Goal: Obtain resource: Obtain resource

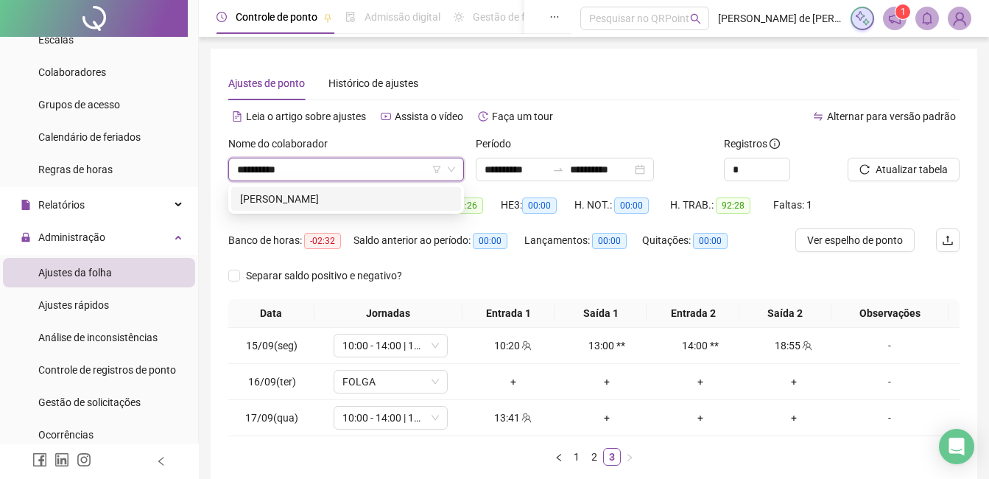
type input "**********"
click at [373, 191] on div "[PERSON_NAME]" at bounding box center [346, 199] width 212 height 16
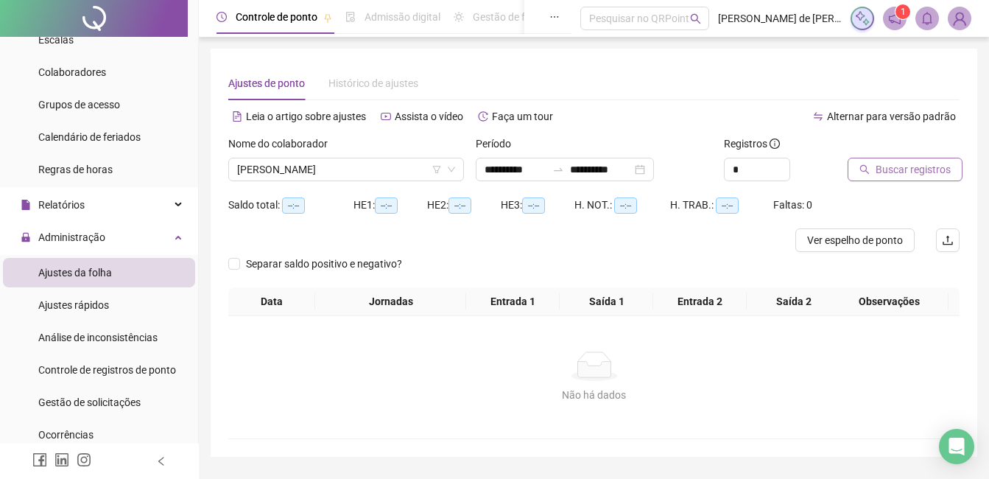
click at [857, 175] on button "Buscar registros" at bounding box center [905, 170] width 115 height 24
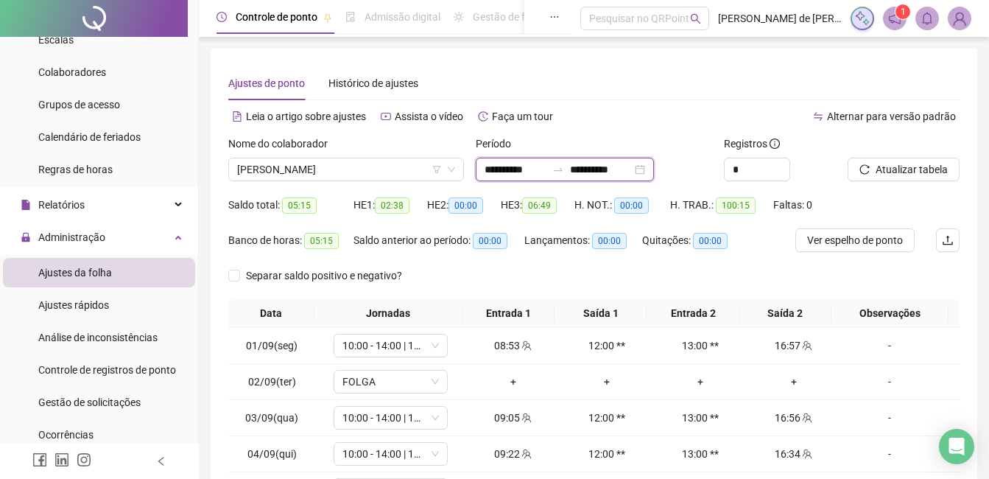
click at [592, 172] on input "**********" at bounding box center [601, 169] width 62 height 16
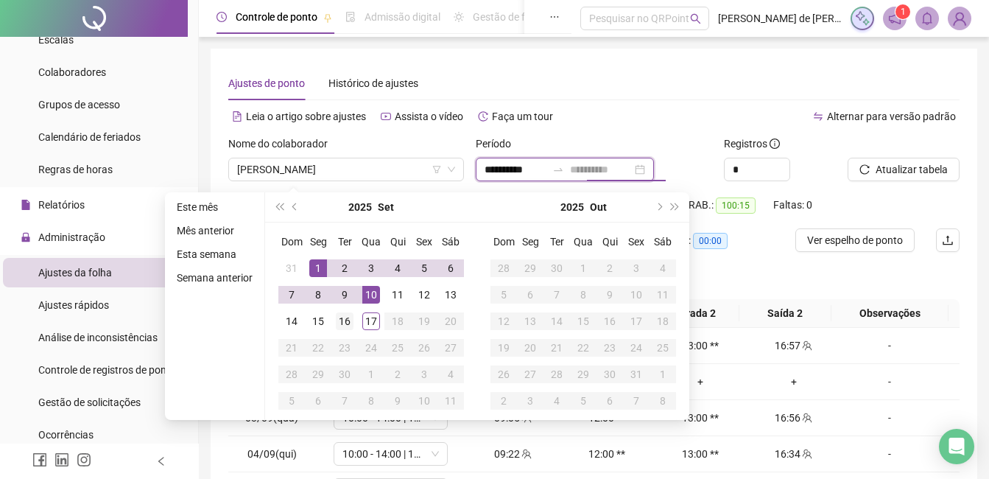
type input "**********"
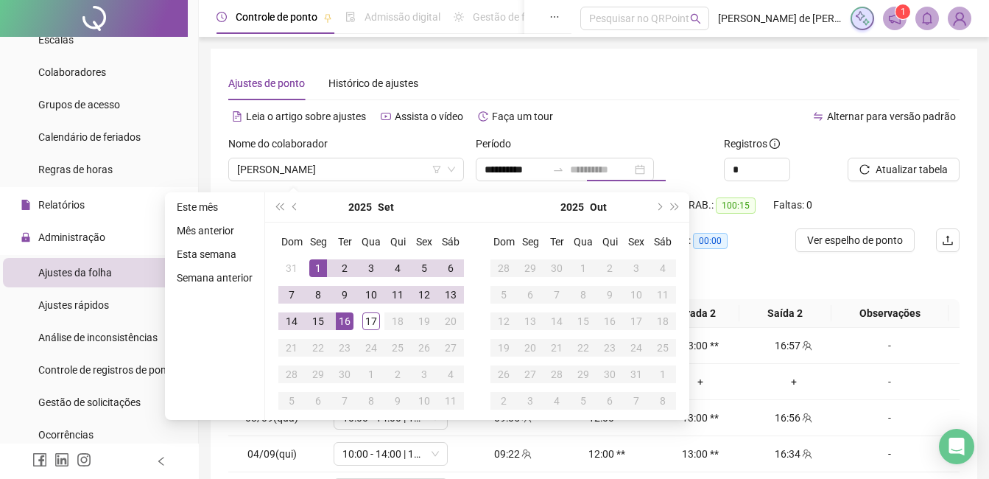
click at [340, 320] on div "16" at bounding box center [345, 321] width 18 height 18
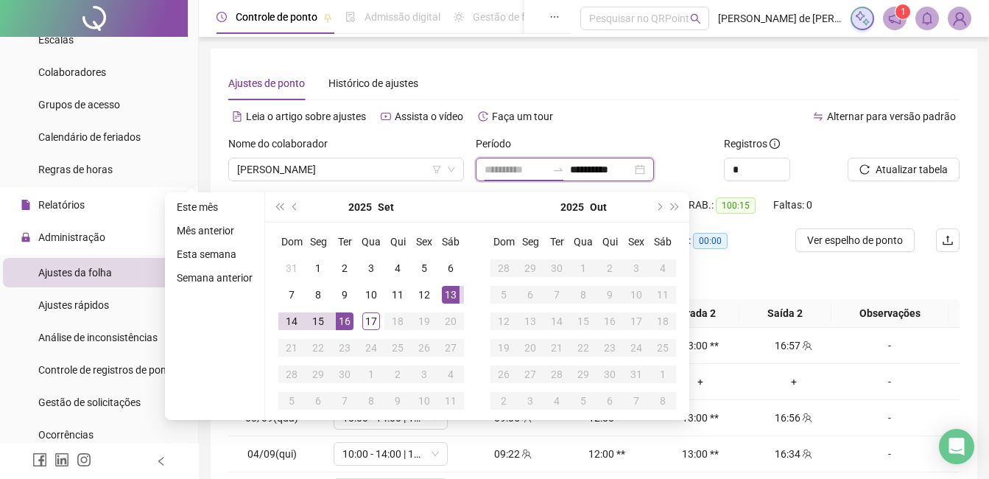
type input "**********"
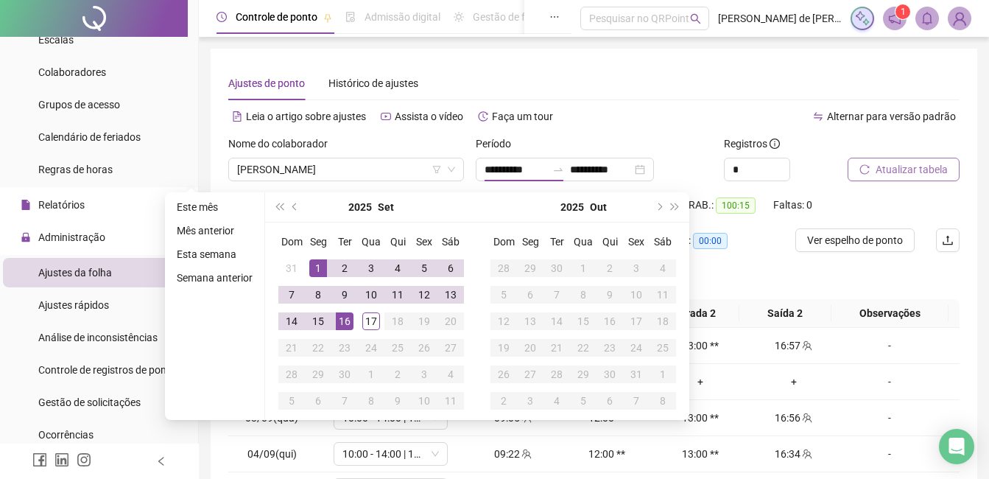
click at [899, 180] on button "Atualizar tabela" at bounding box center [904, 170] width 112 height 24
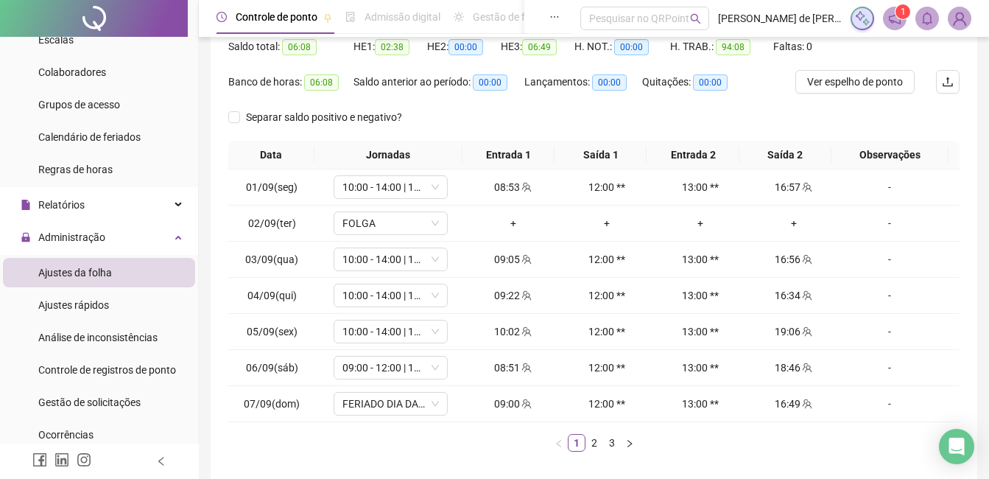
scroll to position [224, 0]
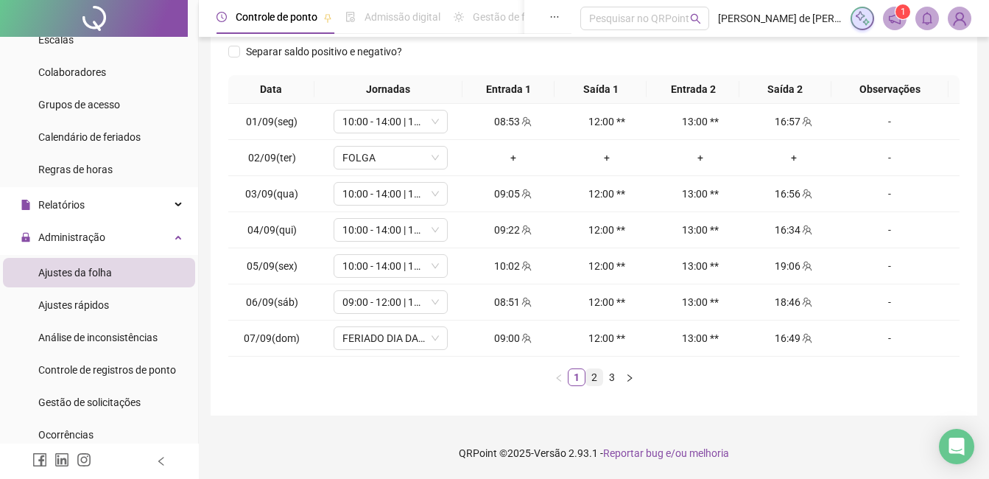
click at [597, 376] on link "2" at bounding box center [594, 377] width 16 height 16
click at [610, 375] on link "3" at bounding box center [612, 377] width 16 height 16
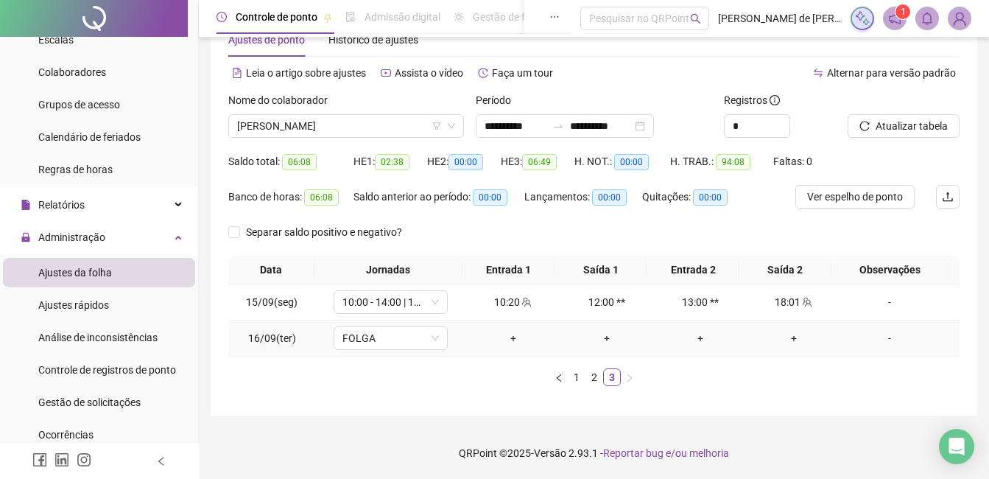
scroll to position [0, 0]
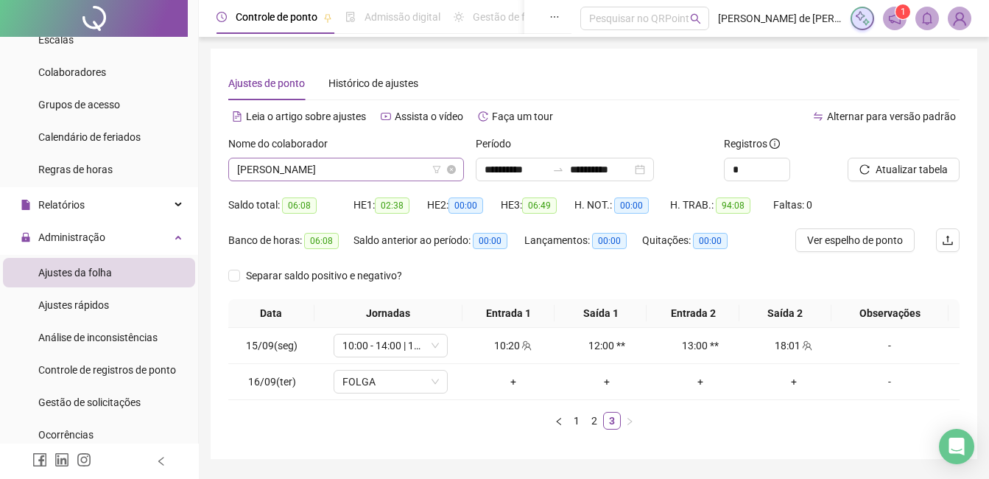
click at [342, 168] on span "[PERSON_NAME]" at bounding box center [346, 169] width 218 height 22
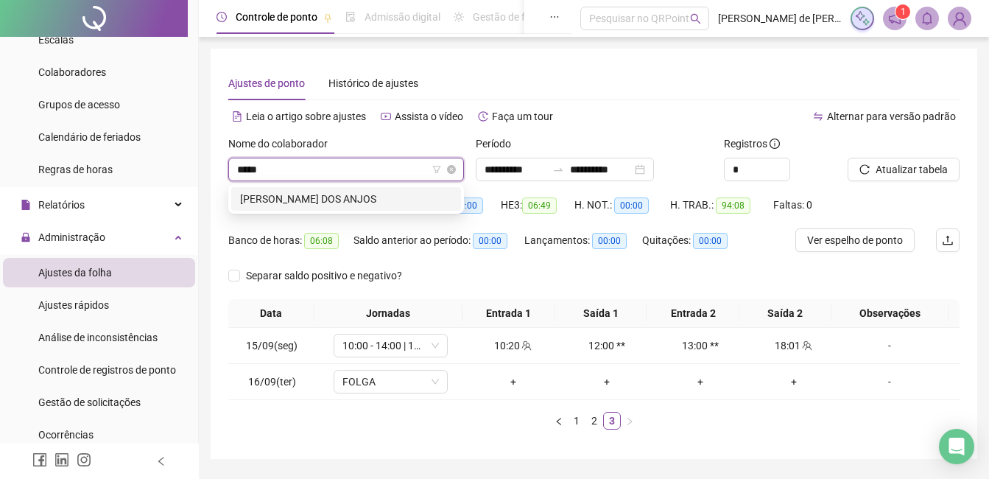
type input "******"
click at [340, 190] on div "[PERSON_NAME] DOS ANJOS" at bounding box center [346, 199] width 230 height 24
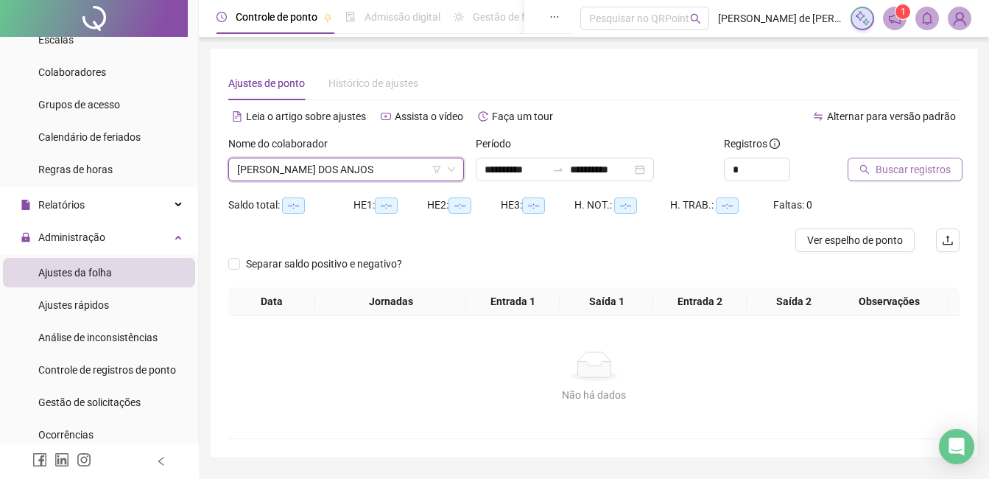
click at [910, 170] on span "Buscar registros" at bounding box center [913, 169] width 75 height 16
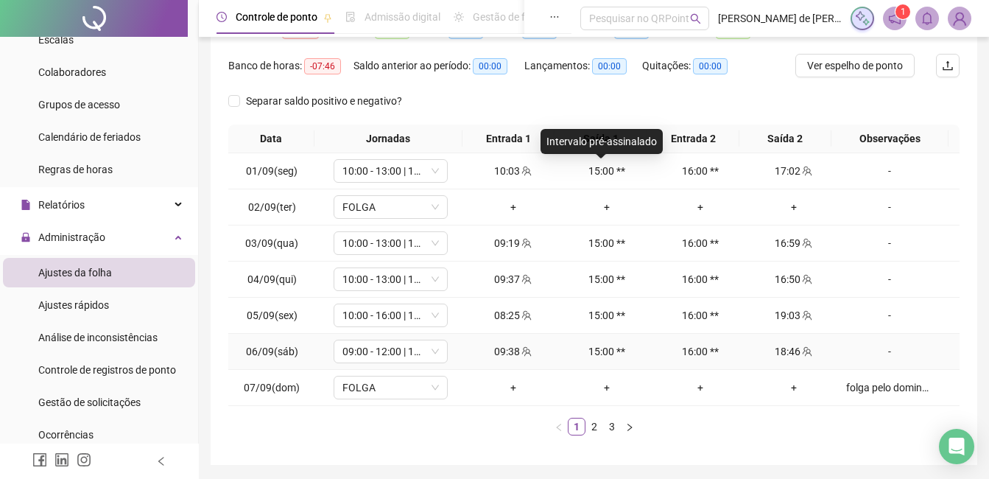
scroll to position [224, 0]
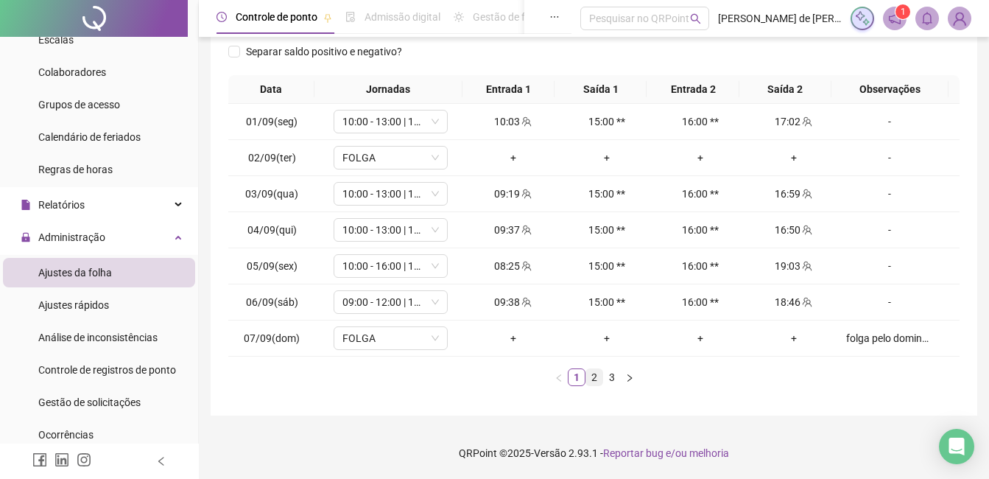
click at [596, 375] on link "2" at bounding box center [594, 377] width 16 height 16
click at [614, 378] on link "3" at bounding box center [612, 377] width 16 height 16
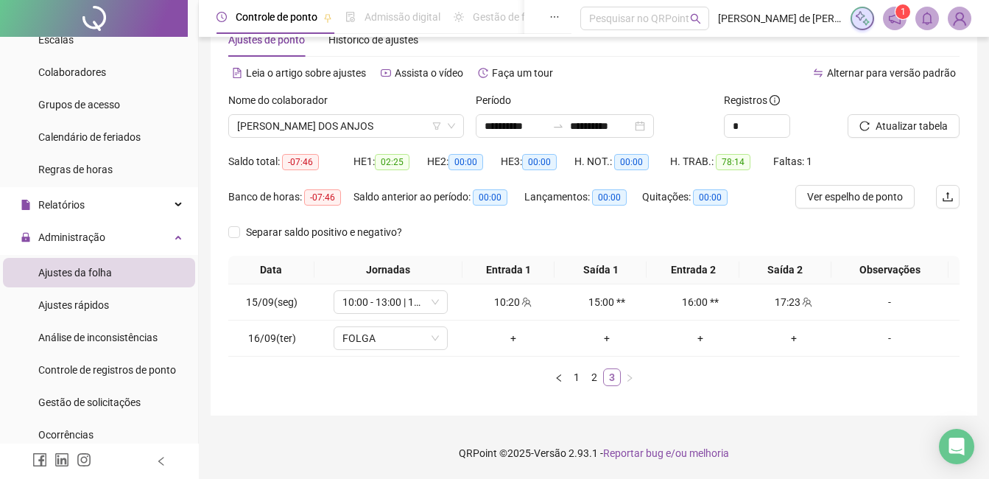
scroll to position [43, 0]
click at [592, 379] on link "2" at bounding box center [594, 377] width 16 height 16
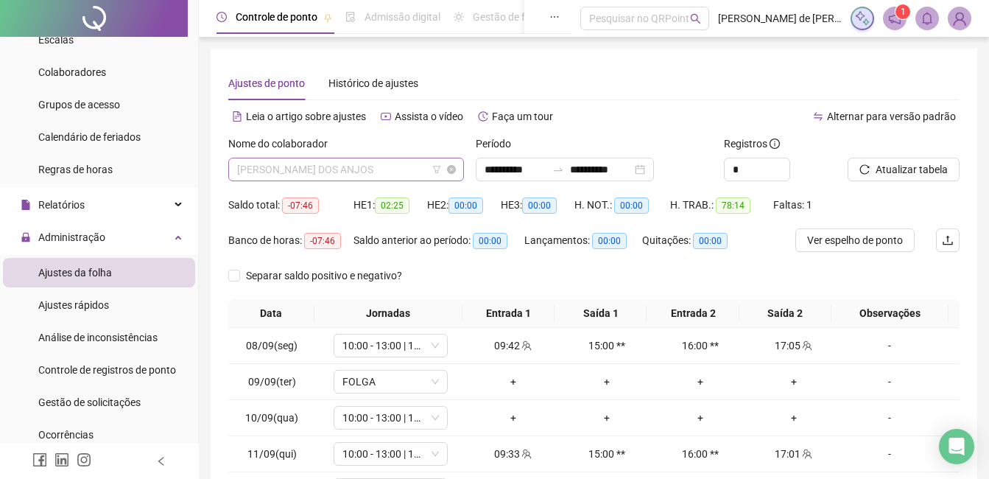
scroll to position [1178, 0]
click at [364, 178] on span "[PERSON_NAME] DOS ANJOS" at bounding box center [346, 169] width 218 height 22
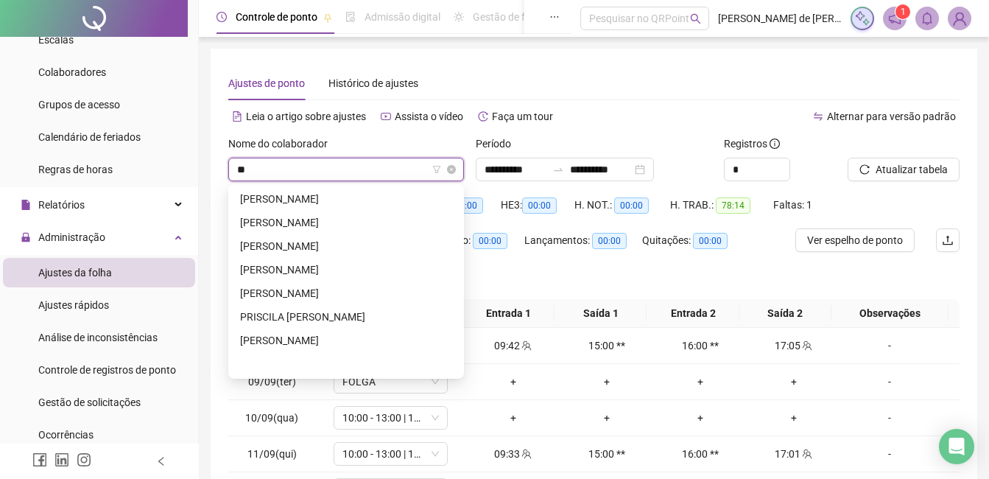
scroll to position [0, 0]
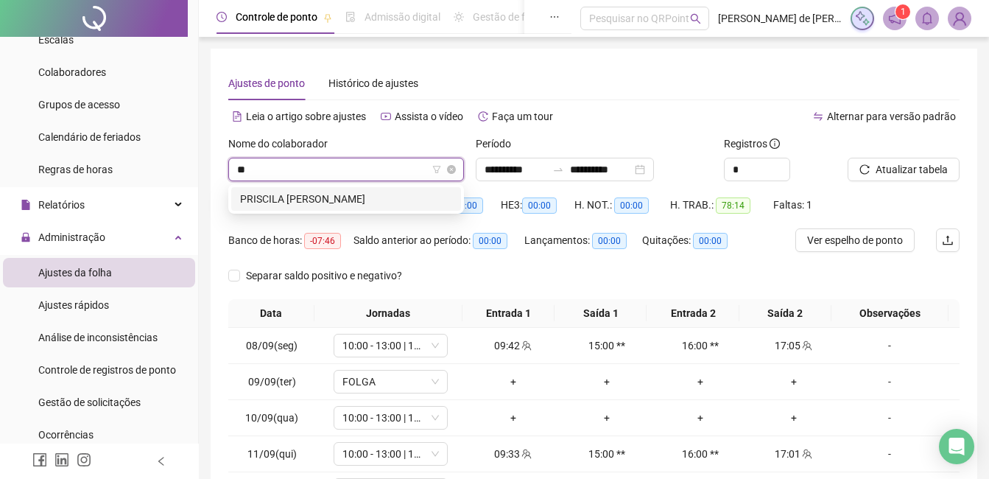
type input "***"
click at [368, 189] on div "PRISCILA [PERSON_NAME]" at bounding box center [346, 199] width 230 height 24
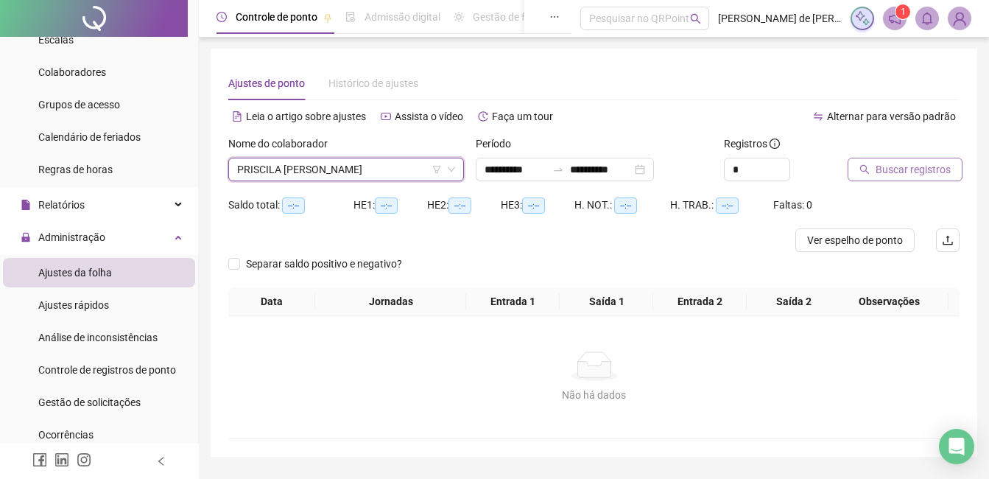
click at [873, 158] on button "Buscar registros" at bounding box center [905, 170] width 115 height 24
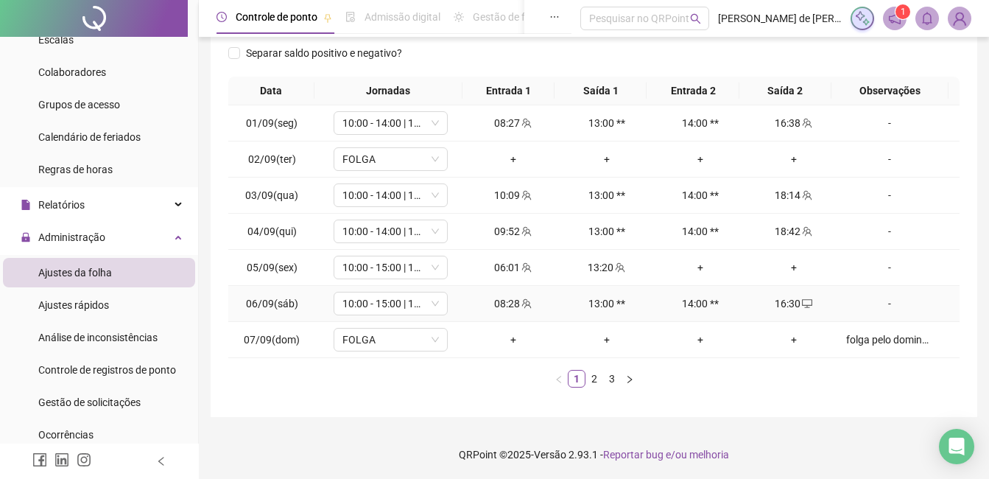
scroll to position [224, 0]
click at [597, 376] on link "2" at bounding box center [594, 377] width 16 height 16
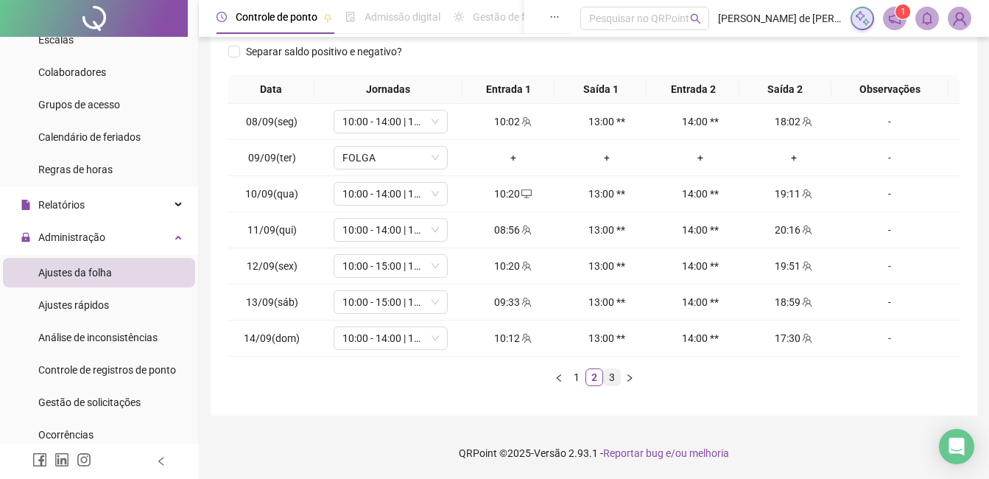
click at [608, 383] on link "3" at bounding box center [612, 377] width 16 height 16
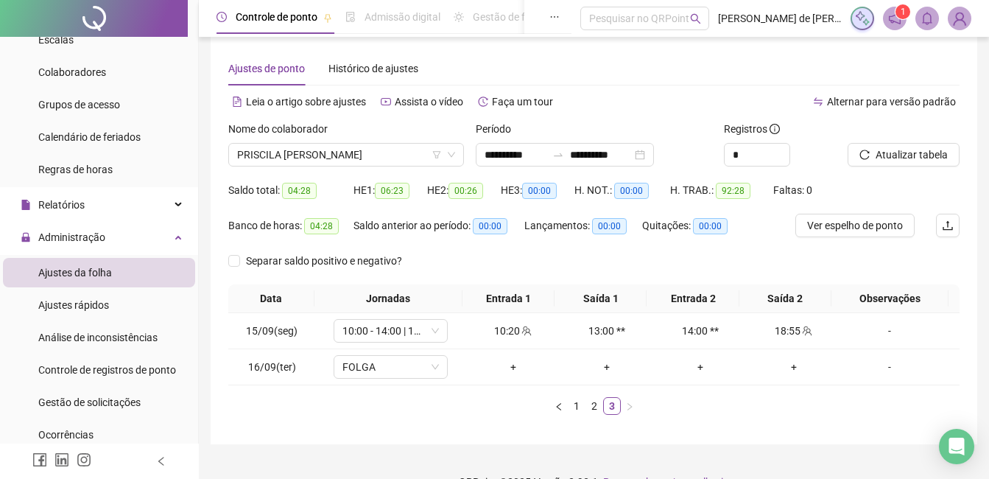
scroll to position [0, 0]
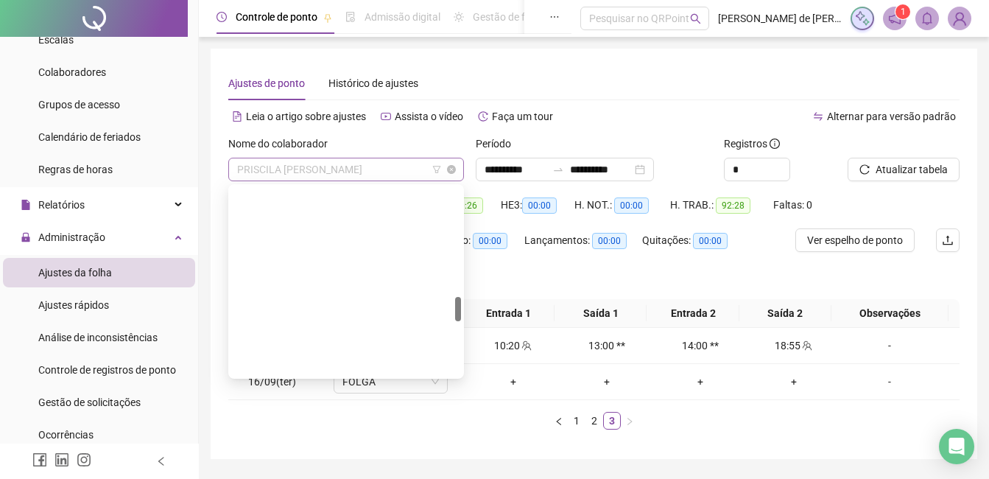
click at [382, 169] on span "PRISCILA [PERSON_NAME]" at bounding box center [346, 169] width 218 height 22
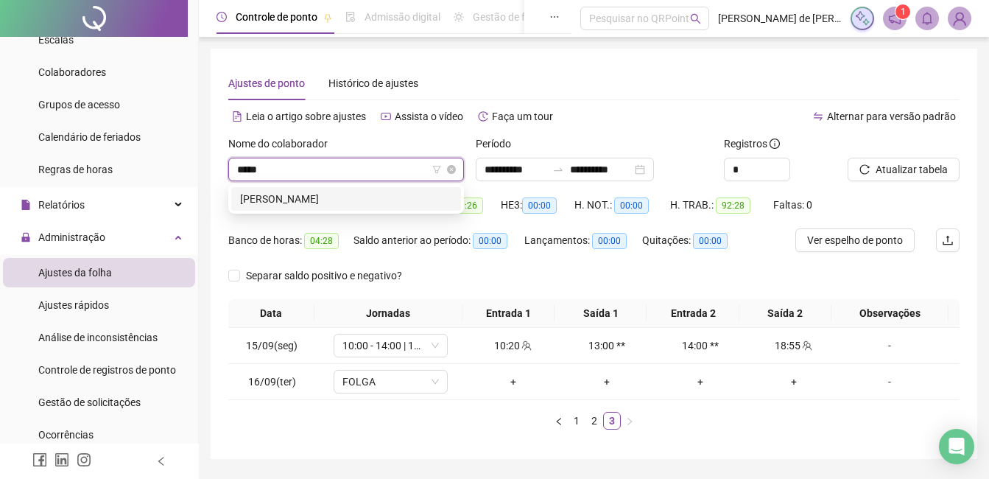
type input "******"
click at [351, 201] on div "[PERSON_NAME]" at bounding box center [346, 199] width 212 height 16
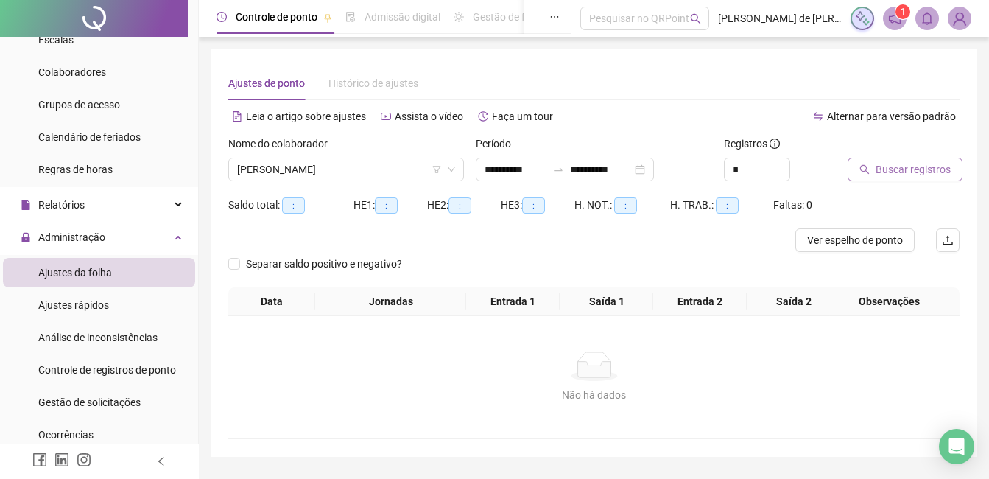
click at [898, 159] on button "Buscar registros" at bounding box center [905, 170] width 115 height 24
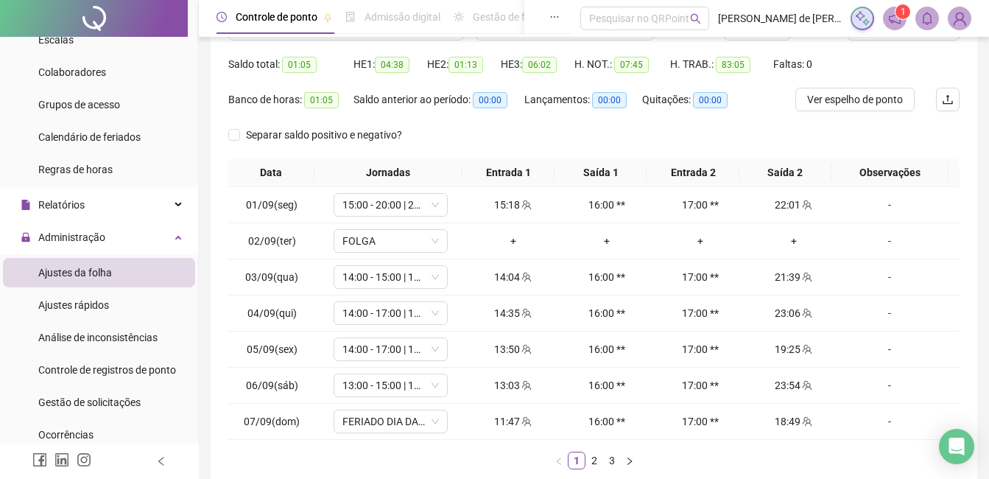
scroll to position [224, 0]
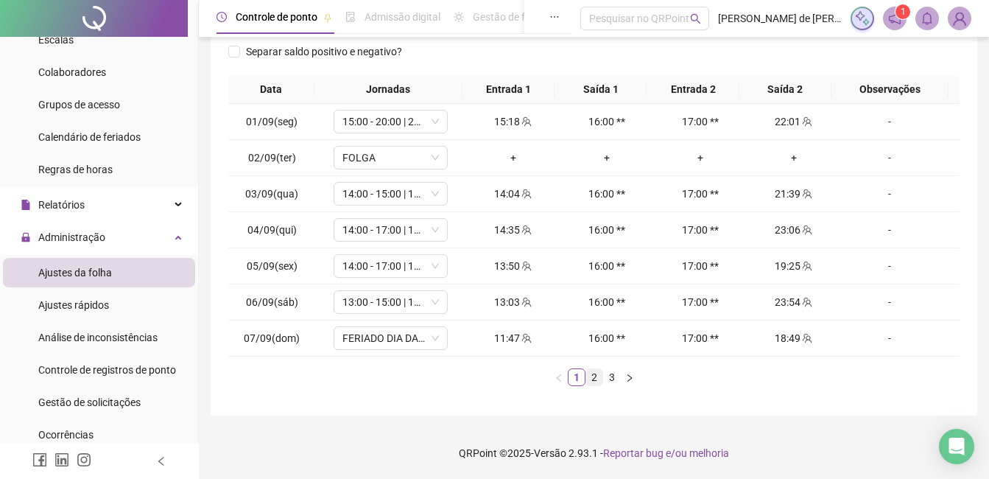
click at [596, 374] on link "2" at bounding box center [594, 377] width 16 height 16
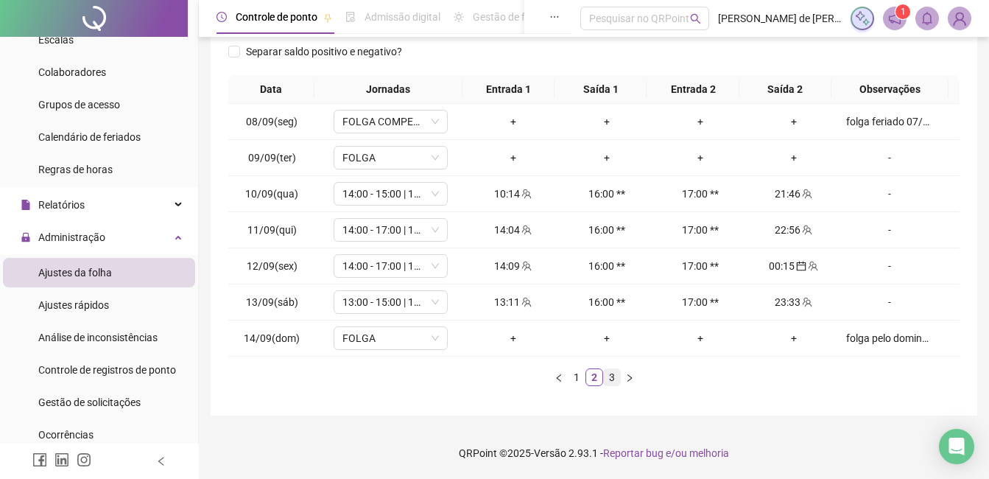
click at [606, 371] on link "3" at bounding box center [612, 377] width 16 height 16
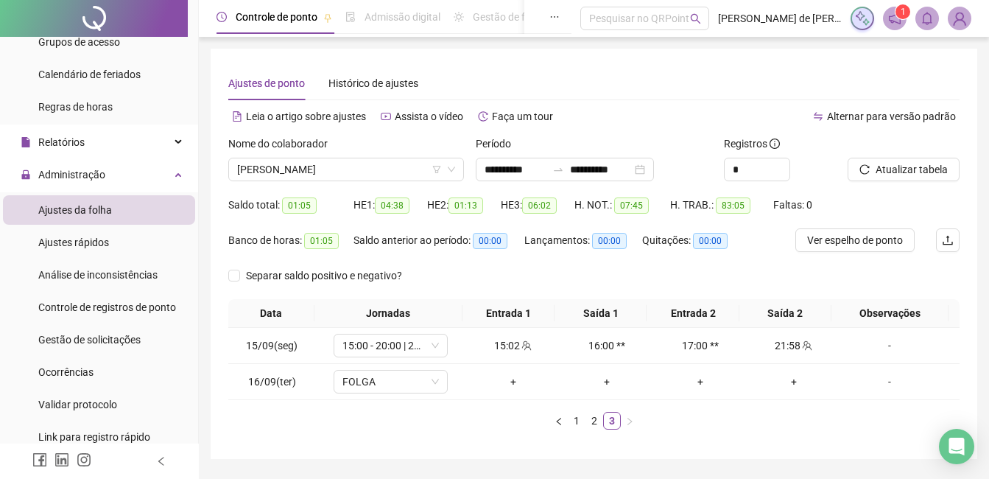
scroll to position [221, 0]
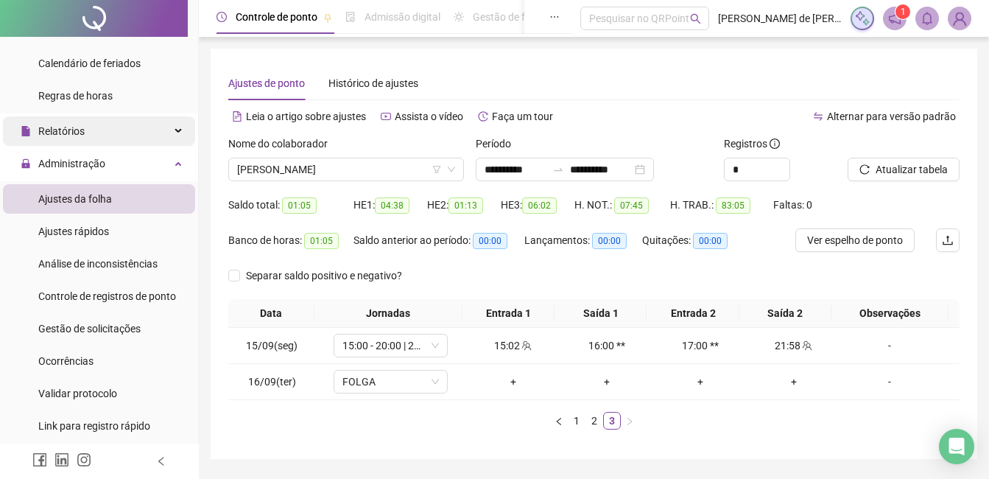
click at [96, 132] on div "Relatórios" at bounding box center [99, 130] width 192 height 29
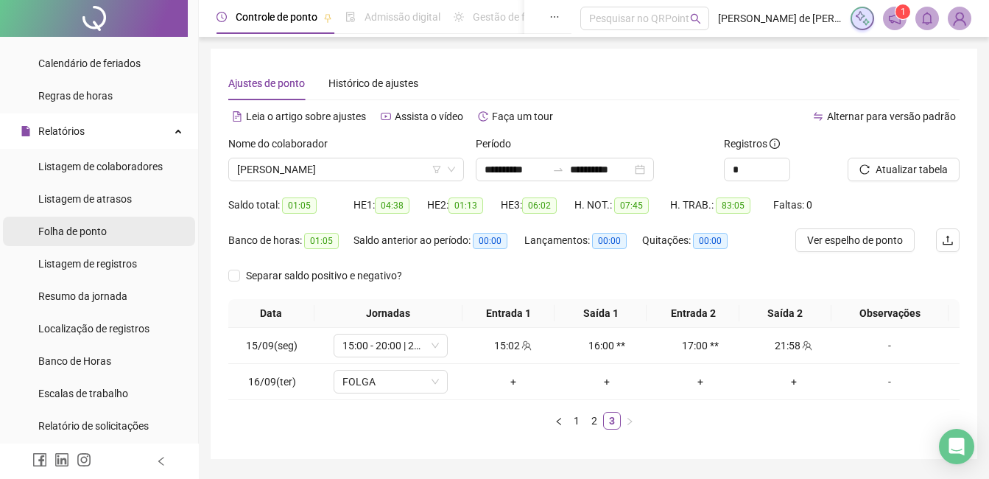
click at [77, 225] on span "Folha de ponto" at bounding box center [72, 231] width 68 height 12
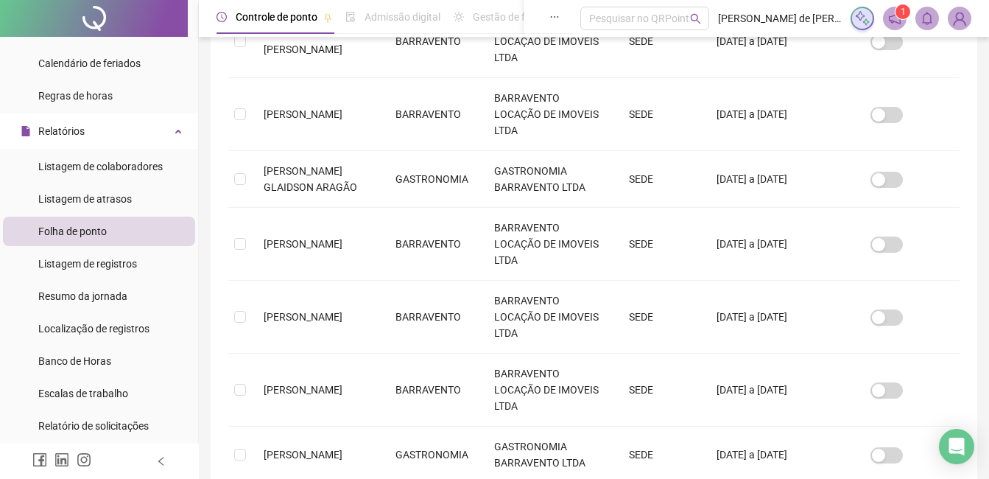
scroll to position [516, 0]
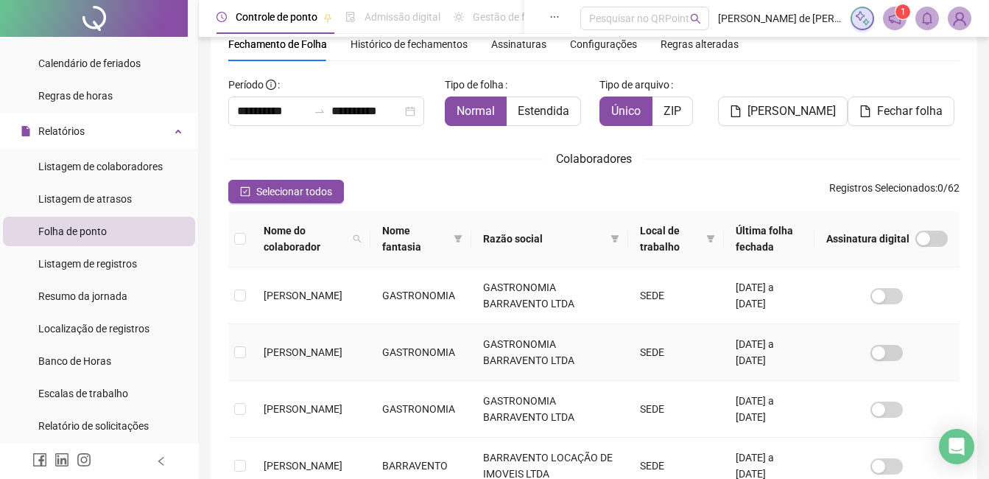
scroll to position [505, 0]
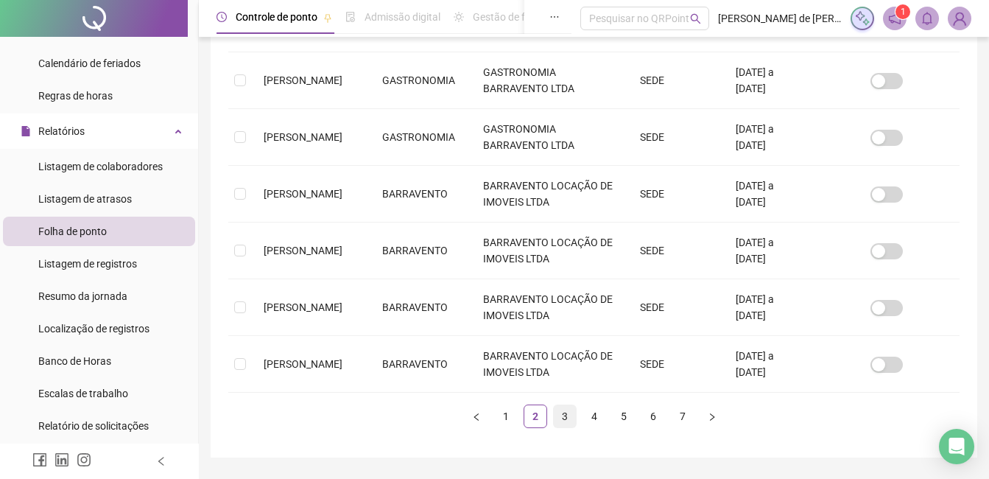
click at [567, 417] on link "3" at bounding box center [565, 416] width 22 height 22
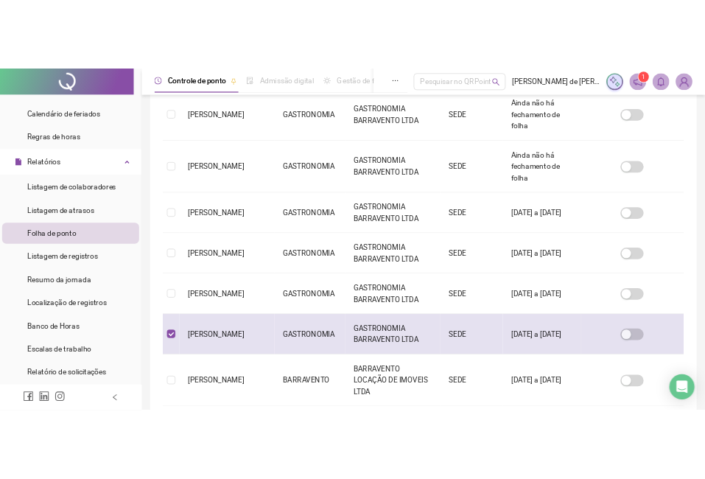
scroll to position [63, 0]
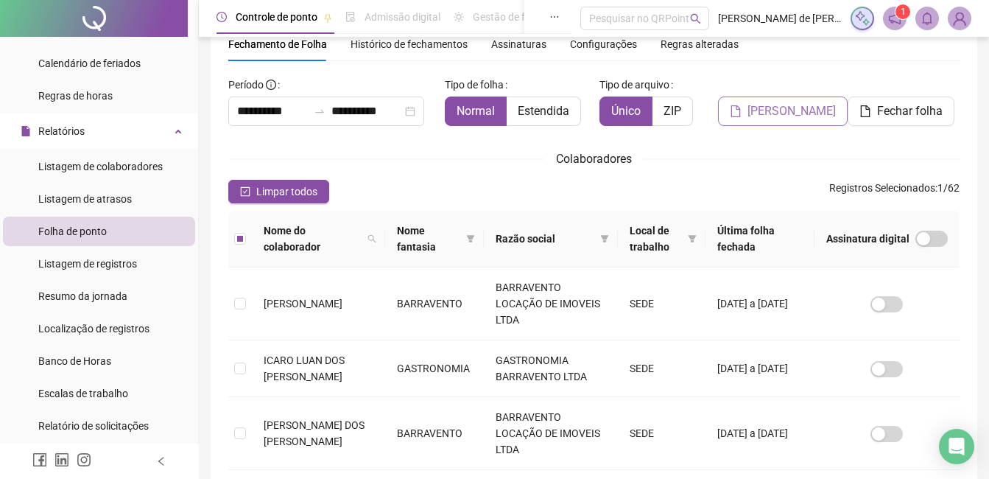
click at [762, 119] on span "[PERSON_NAME]" at bounding box center [792, 111] width 88 height 18
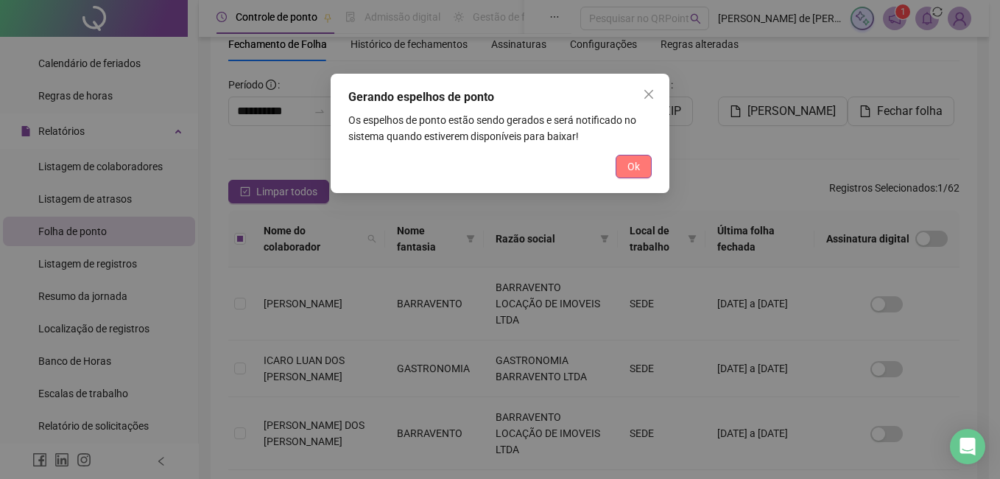
click at [626, 167] on button "Ok" at bounding box center [634, 167] width 36 height 24
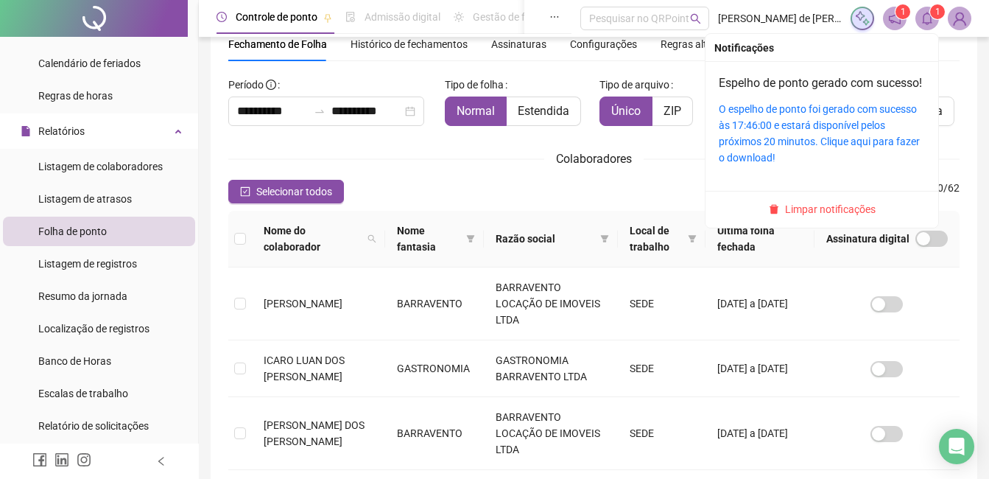
click at [935, 16] on span "1" at bounding box center [937, 12] width 5 height 10
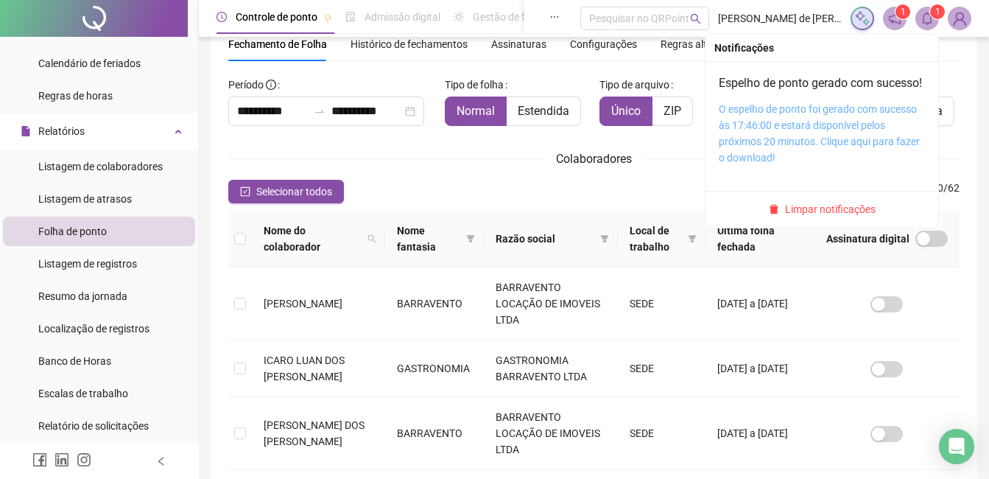
click at [832, 137] on link "O espelho de ponto foi gerado com sucesso às 17:46:00 e estará disponível pelos…" at bounding box center [819, 133] width 201 height 60
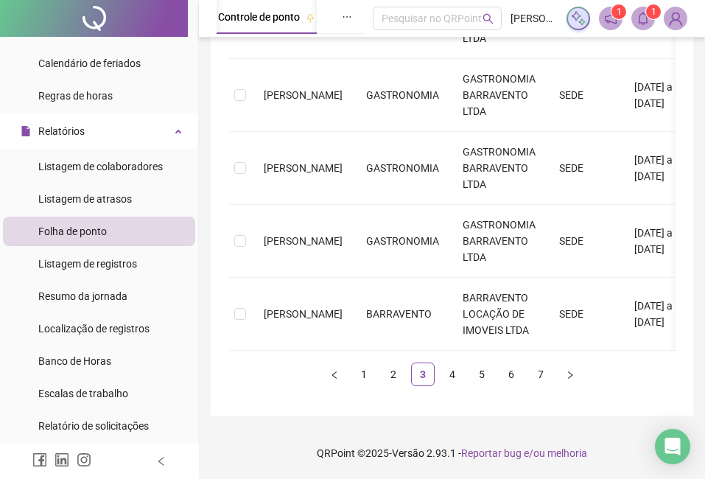
scroll to position [827, 0]
click at [449, 370] on link "4" at bounding box center [452, 374] width 22 height 22
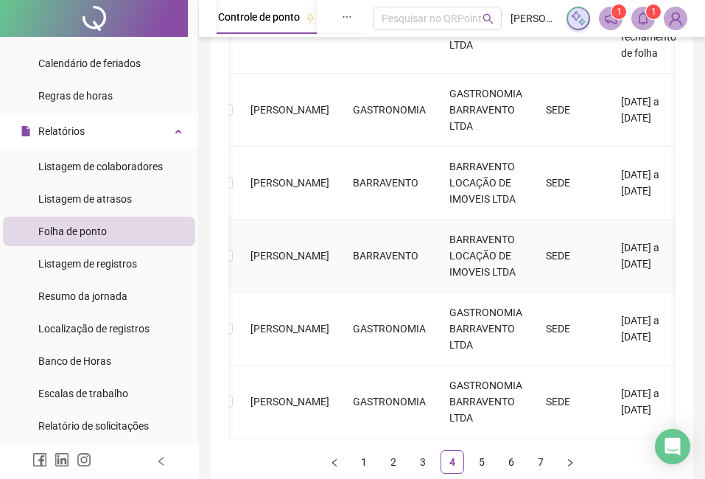
scroll to position [792, 0]
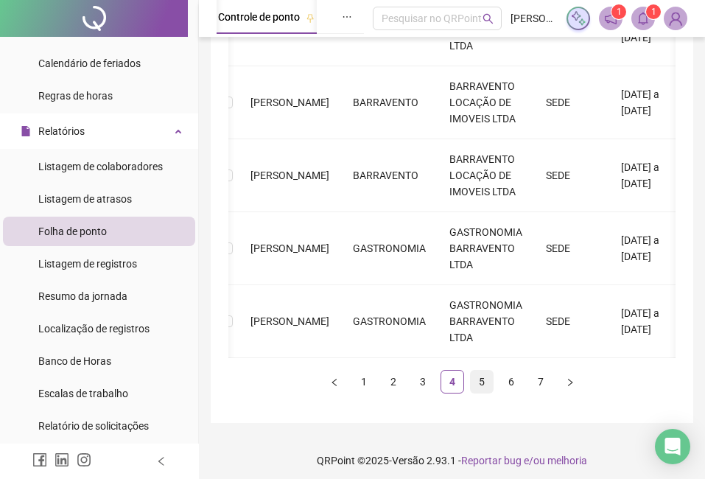
click at [480, 388] on link "5" at bounding box center [482, 381] width 22 height 22
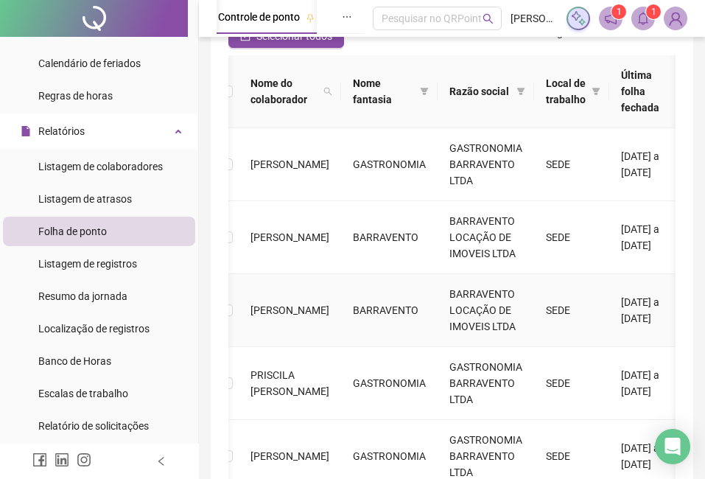
scroll to position [424, 0]
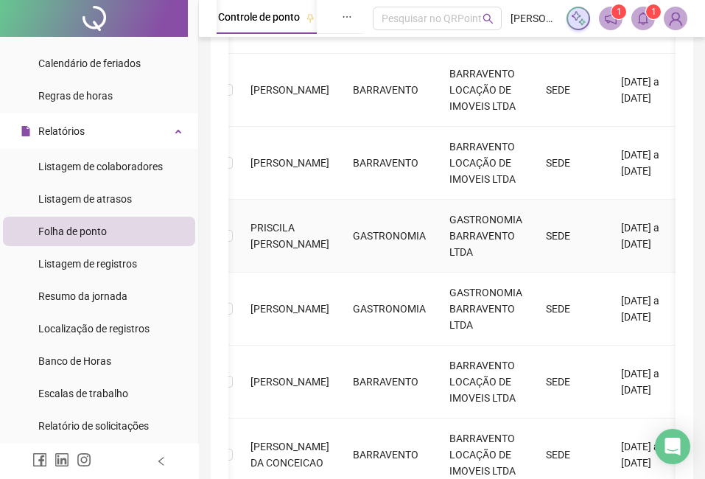
click at [236, 245] on td at bounding box center [227, 236] width 24 height 73
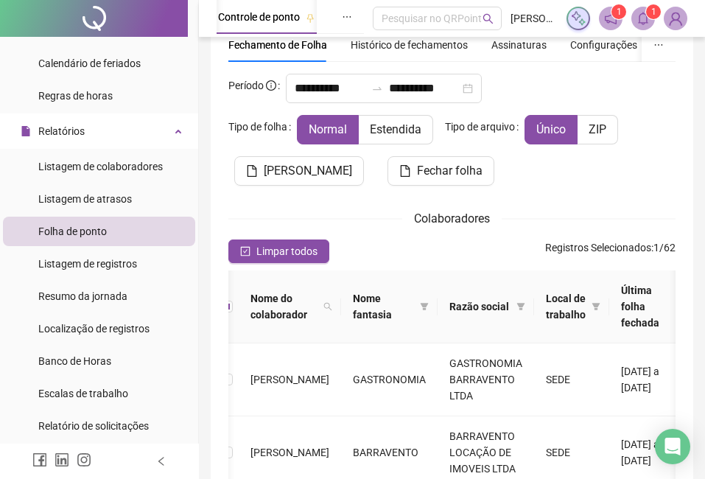
scroll to position [0, 0]
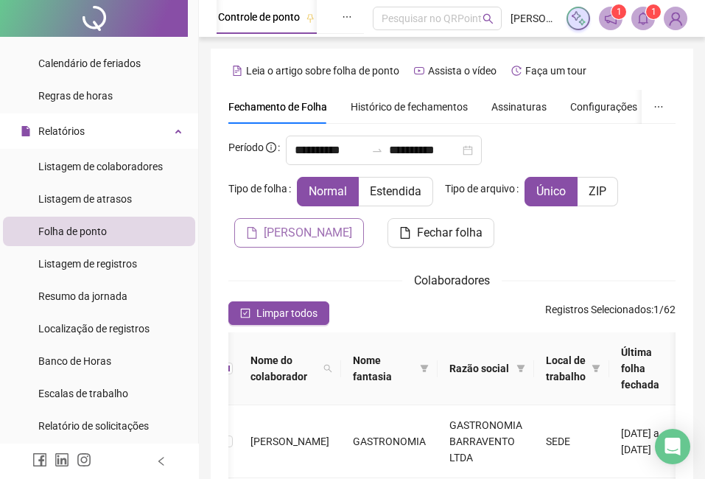
click at [300, 228] on span "[PERSON_NAME]" at bounding box center [308, 233] width 88 height 18
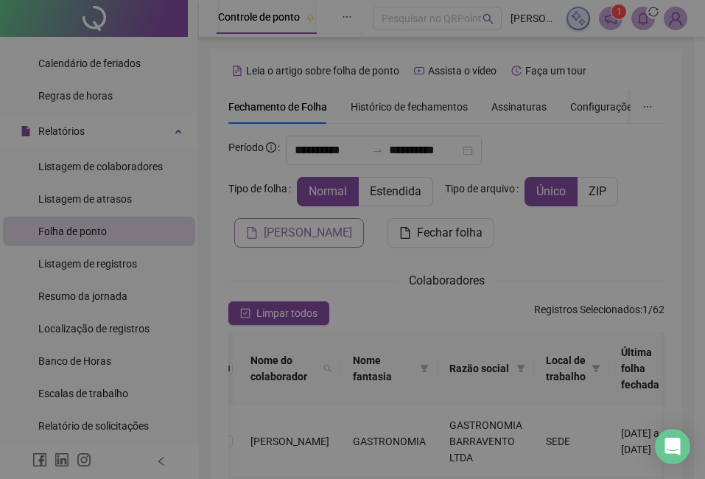
scroll to position [130, 0]
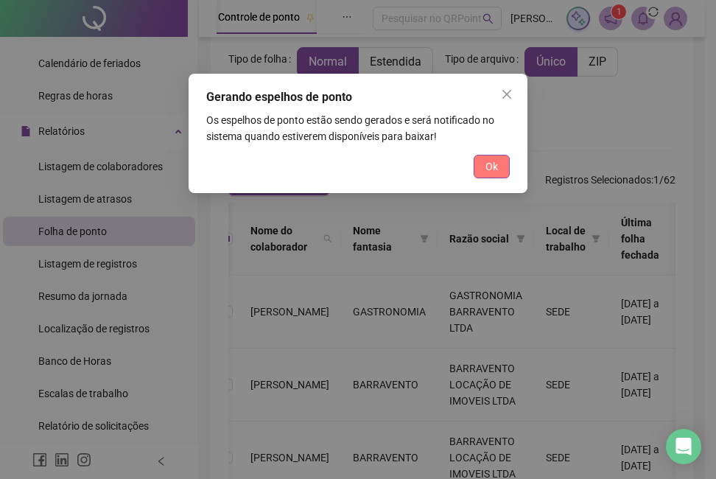
click at [493, 164] on span "Ok" at bounding box center [491, 166] width 13 height 16
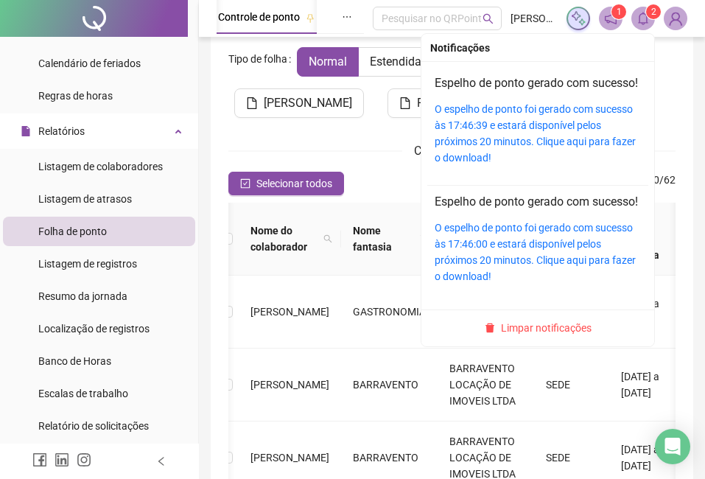
click at [650, 21] on span at bounding box center [643, 19] width 24 height 24
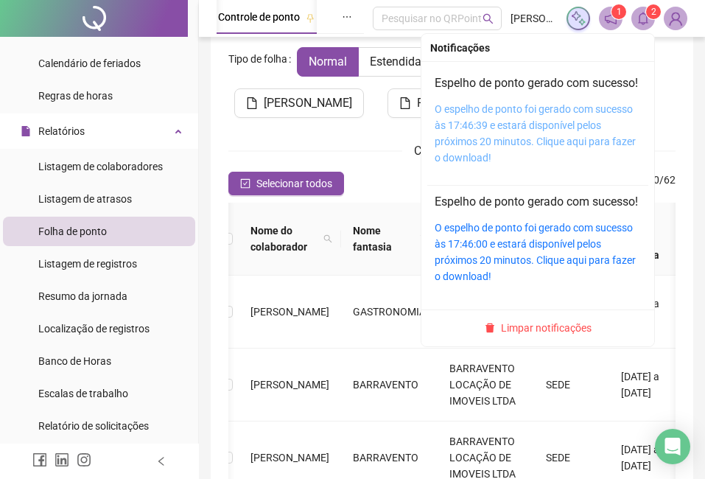
click at [549, 122] on link "O espelho de ponto foi gerado com sucesso às 17:46:39 e estará disponível pelos…" at bounding box center [535, 133] width 201 height 60
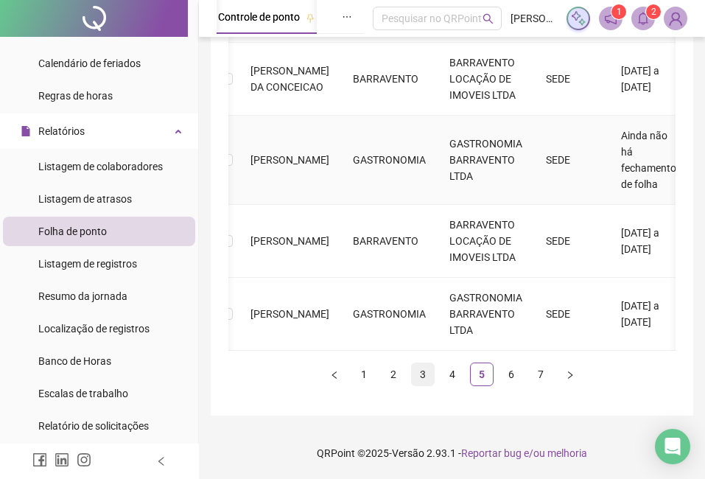
scroll to position [843, 0]
click at [509, 371] on link "6" at bounding box center [511, 374] width 22 height 22
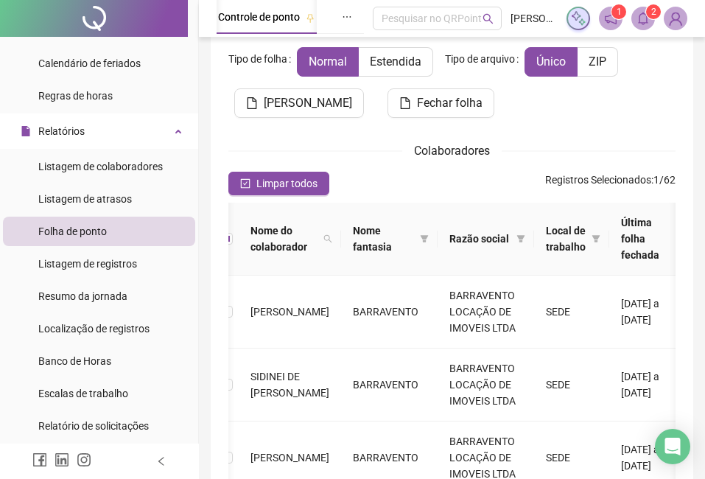
scroll to position [0, 0]
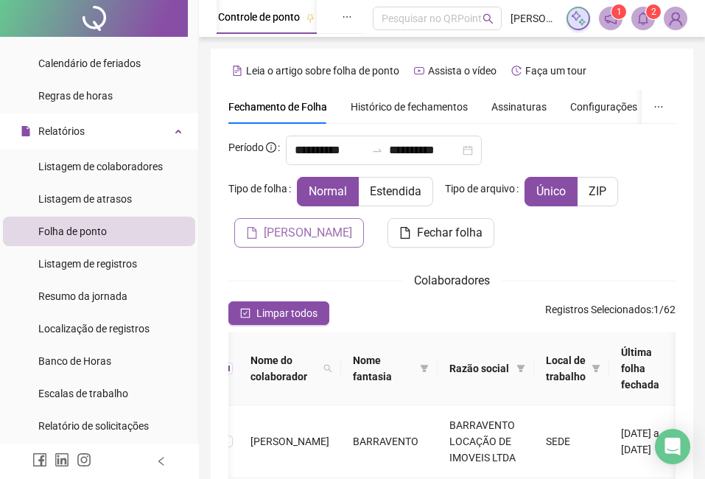
click at [326, 227] on span "[PERSON_NAME]" at bounding box center [308, 233] width 88 height 18
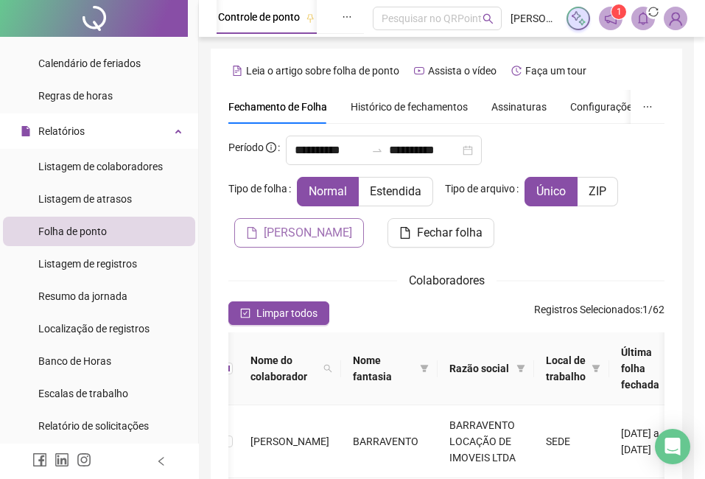
scroll to position [130, 0]
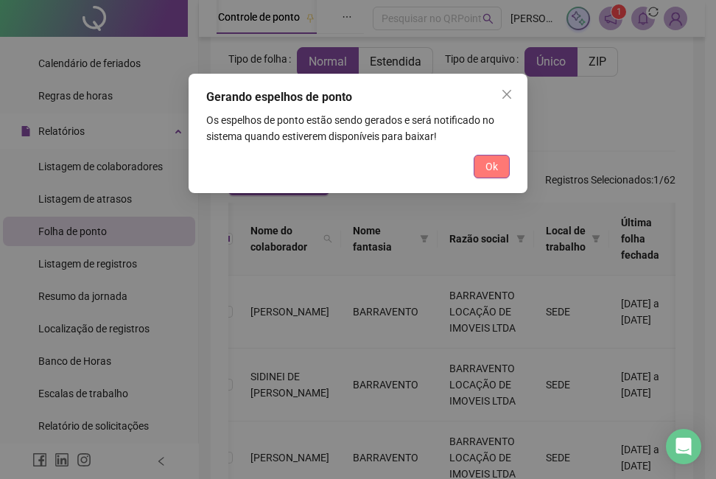
click at [483, 161] on button "Ok" at bounding box center [492, 167] width 36 height 24
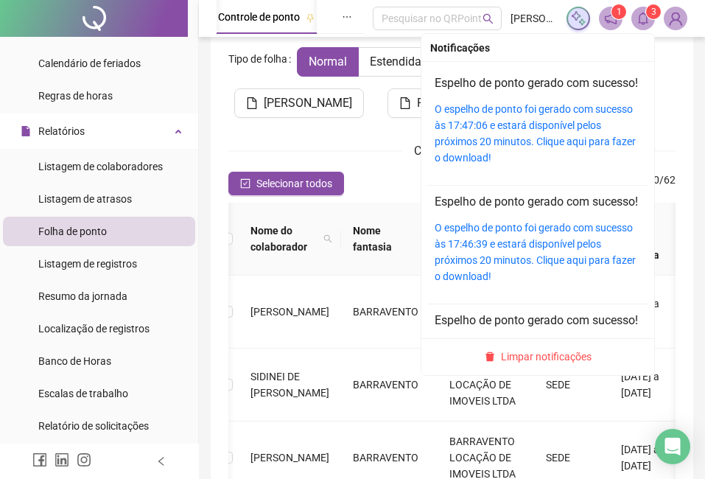
click at [643, 21] on icon "bell" at bounding box center [642, 18] width 13 height 13
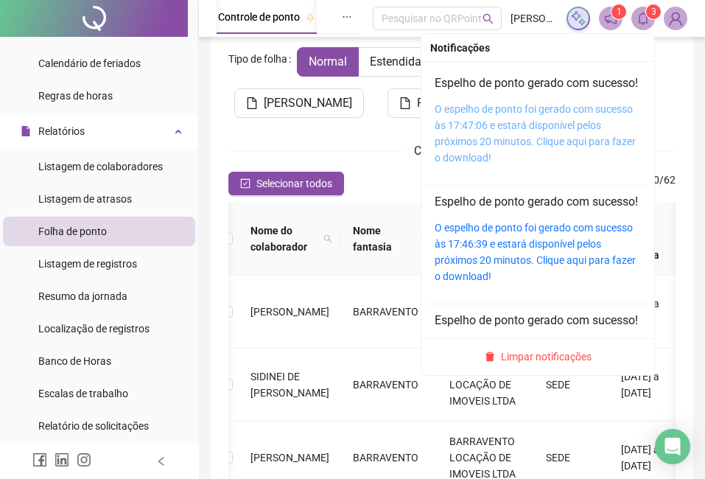
click at [524, 145] on link "O espelho de ponto foi gerado com sucesso às 17:47:06 e estará disponível pelos…" at bounding box center [535, 133] width 201 height 60
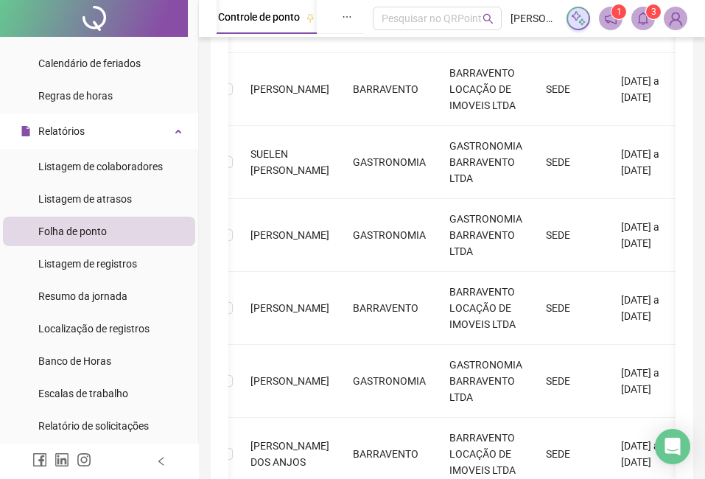
scroll to position [811, 0]
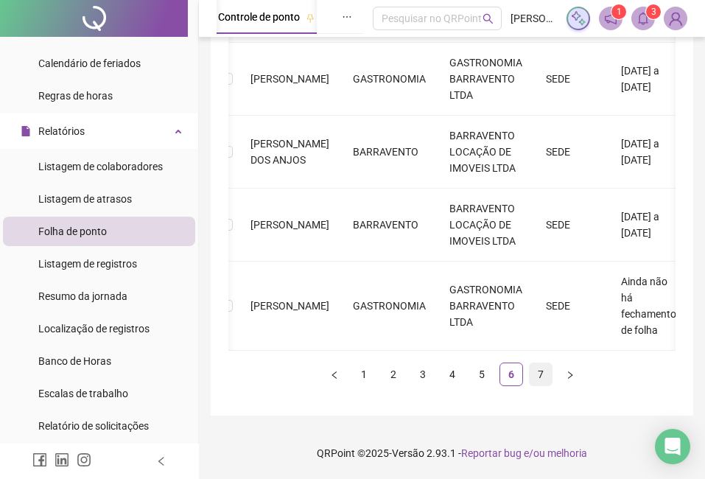
click at [537, 380] on link "7" at bounding box center [541, 374] width 22 height 22
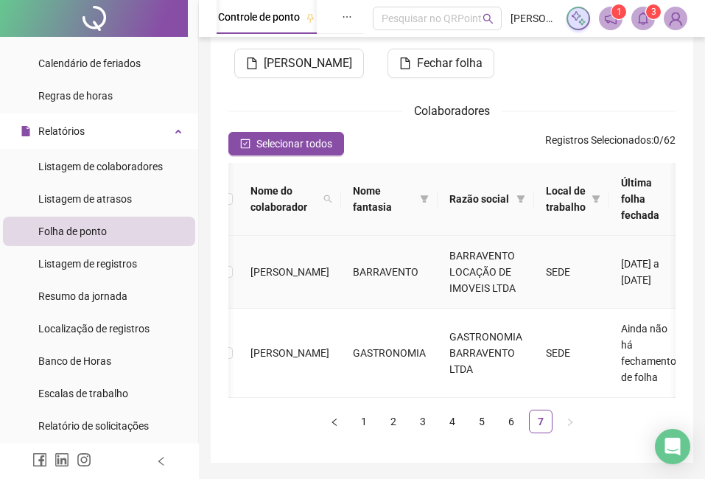
scroll to position [203, 0]
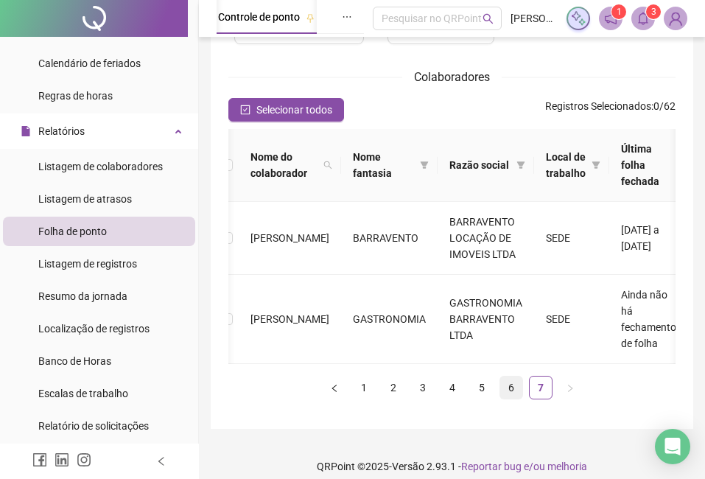
click at [508, 398] on link "6" at bounding box center [511, 387] width 22 height 22
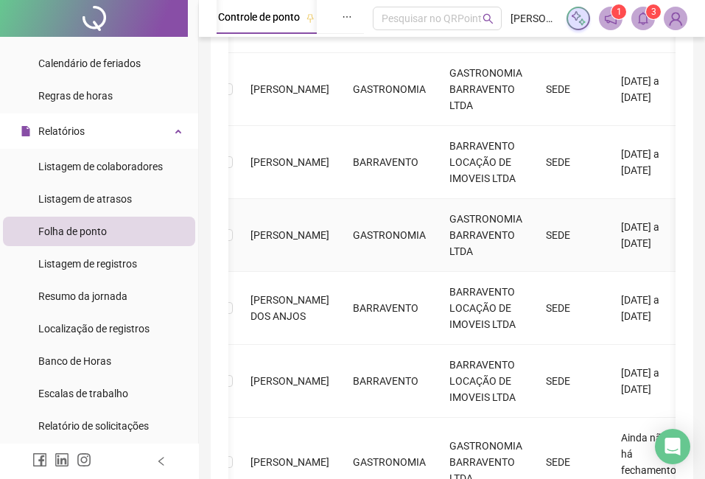
scroll to position [645, 0]
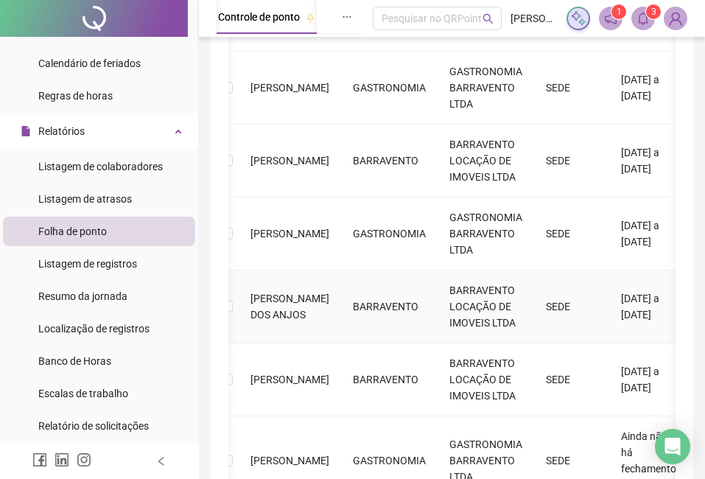
click at [269, 310] on span "[PERSON_NAME] DOS ANJOS" at bounding box center [289, 306] width 79 height 28
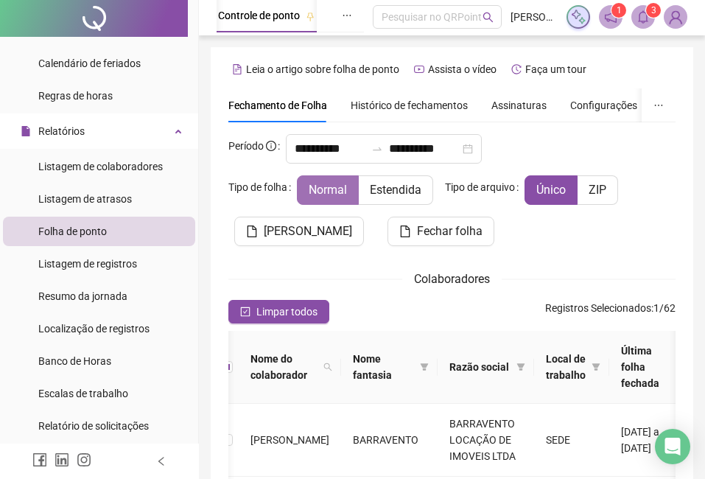
scroll to position [0, 0]
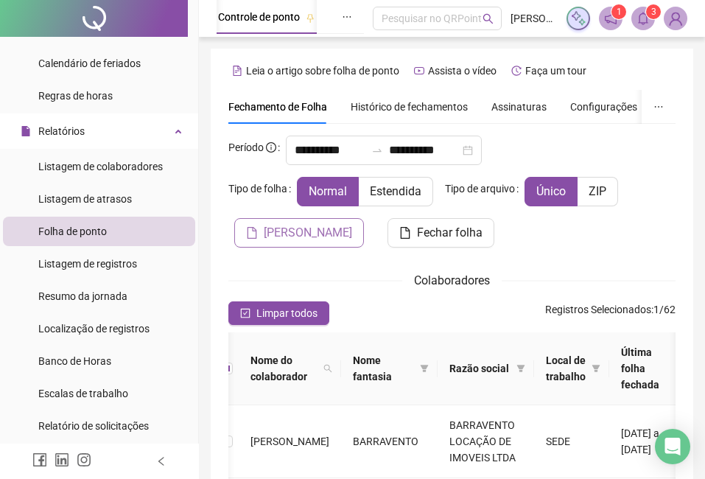
click at [323, 235] on span "[PERSON_NAME]" at bounding box center [308, 233] width 88 height 18
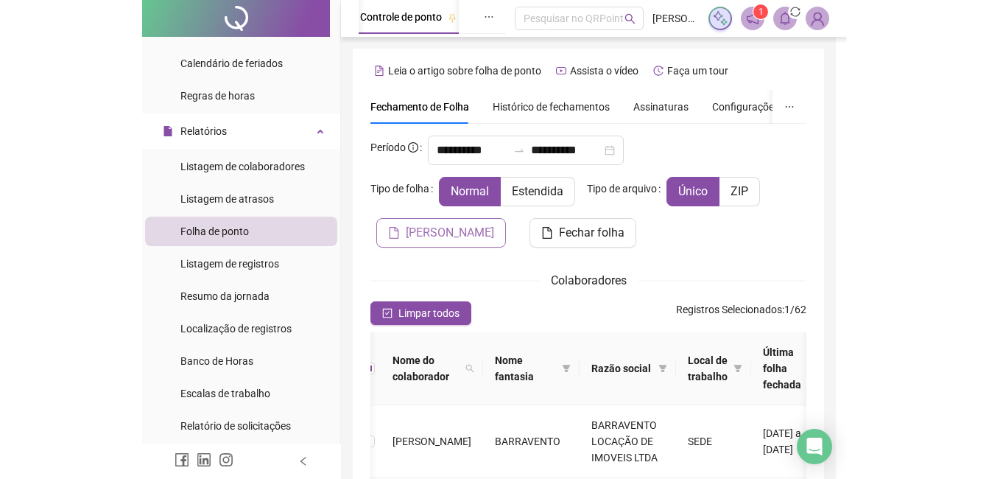
scroll to position [130, 0]
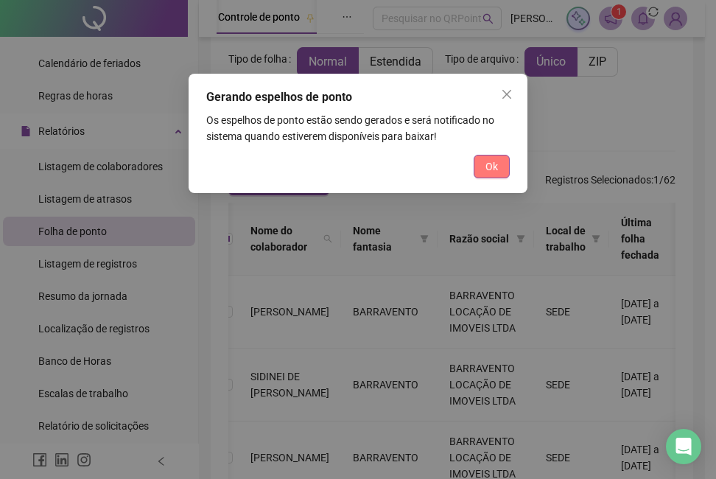
click at [489, 175] on button "Ok" at bounding box center [492, 167] width 36 height 24
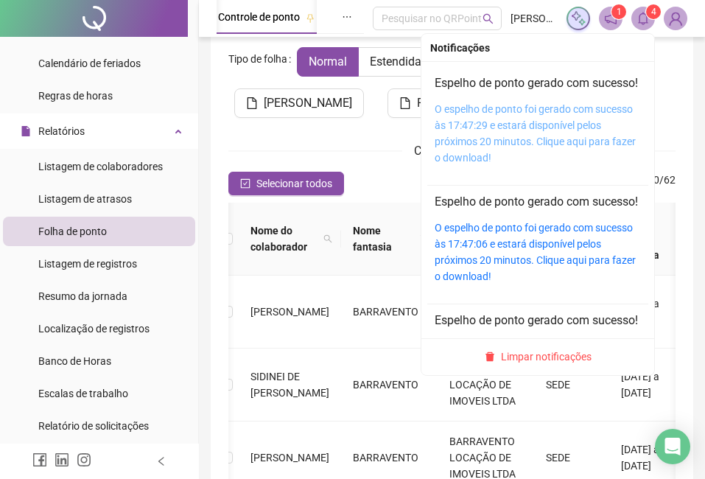
click at [537, 142] on link "O espelho de ponto foi gerado com sucesso às 17:47:29 e estará disponível pelos…" at bounding box center [535, 133] width 201 height 60
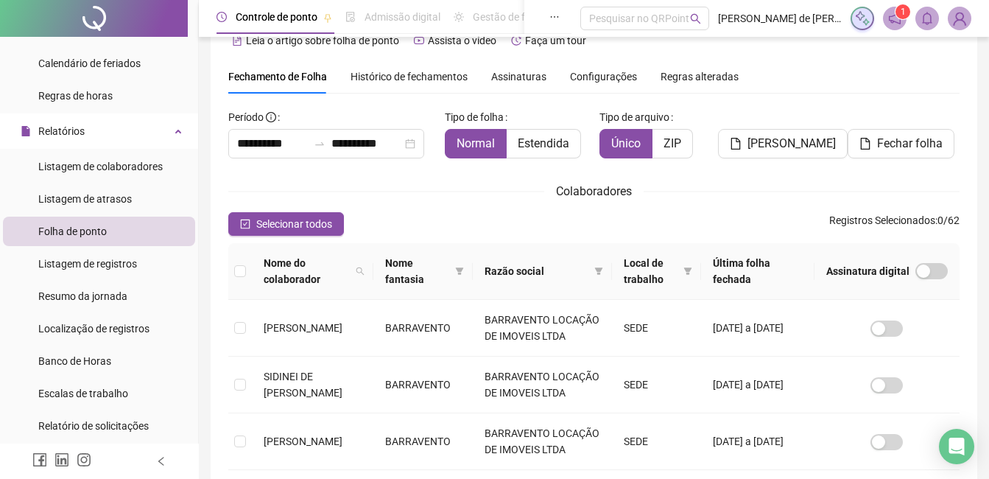
scroll to position [0, 0]
